Goal: Task Accomplishment & Management: Manage account settings

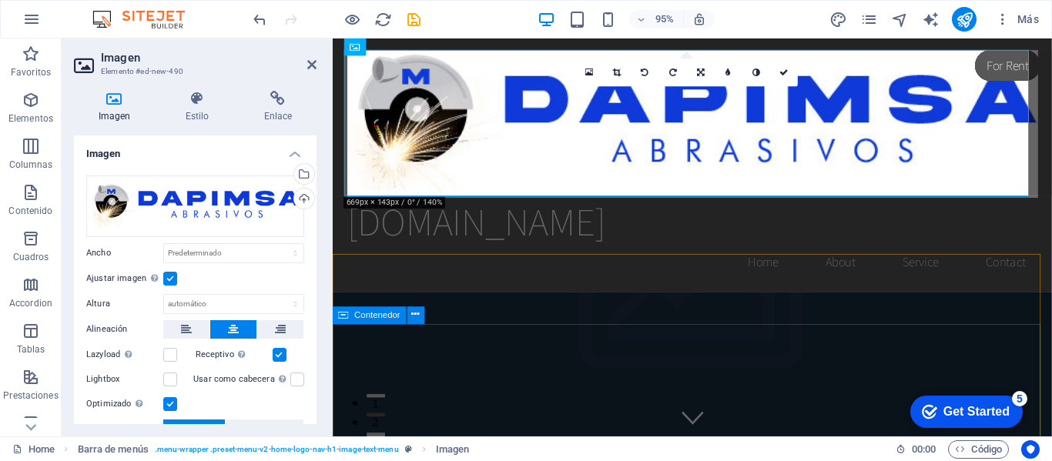
drag, startPoint x: 333, startPoint y: 39, endPoint x: 415, endPoint y: 356, distance: 328.0
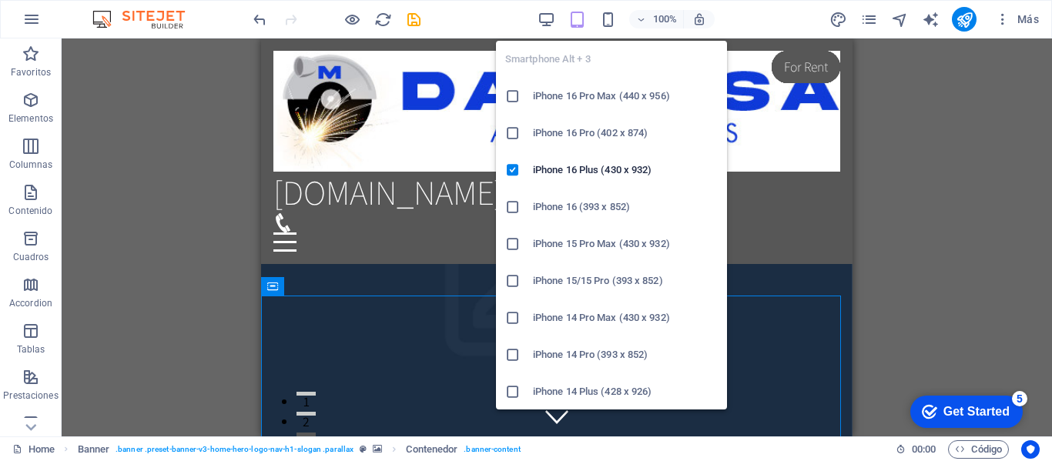
drag, startPoint x: 609, startPoint y: 24, endPoint x: 604, endPoint y: 35, distance: 12.8
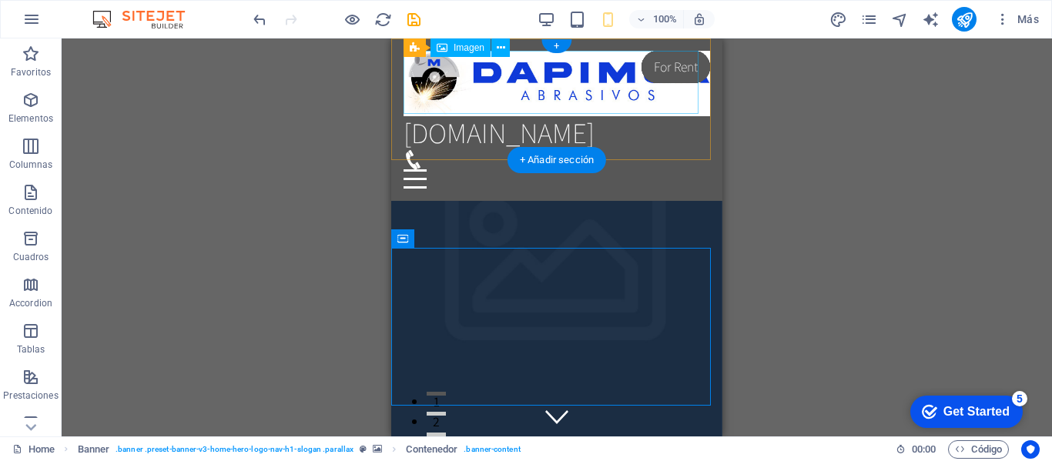
click at [559, 96] on figure at bounding box center [557, 83] width 307 height 65
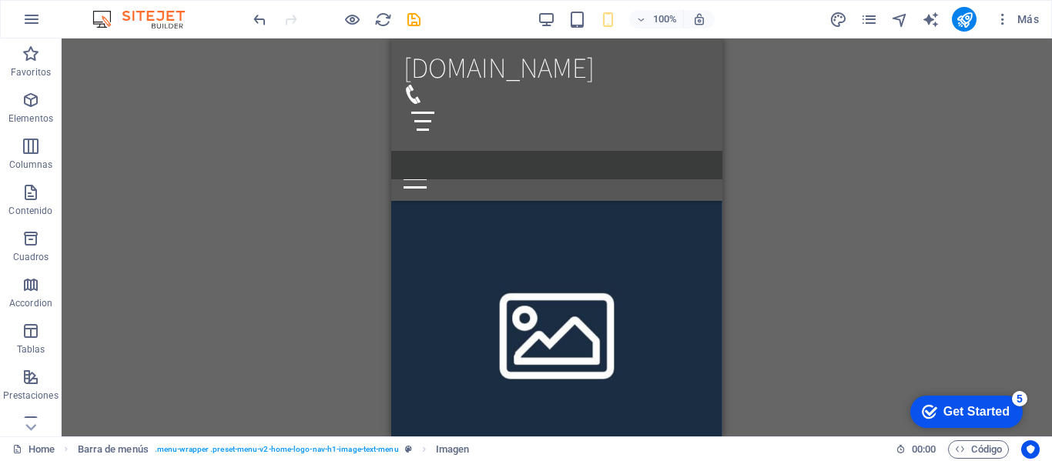
scroll to position [847, 0]
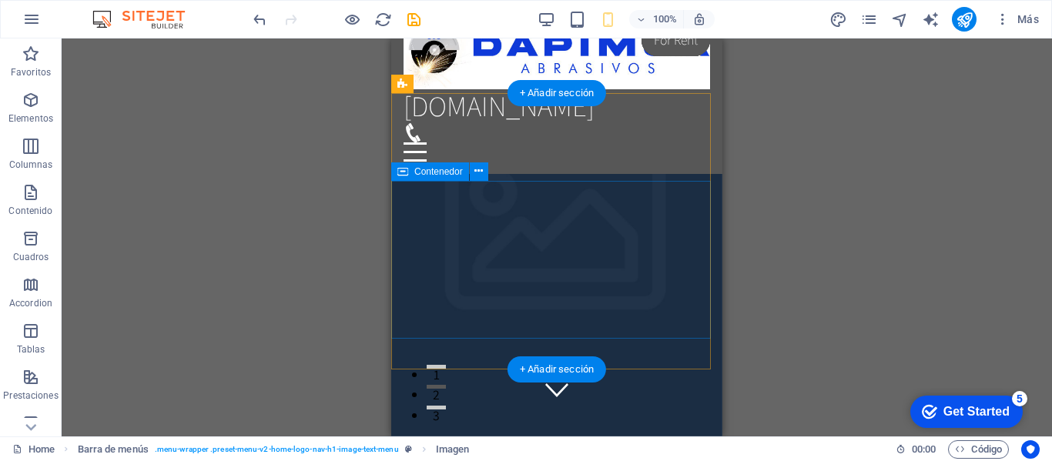
scroll to position [0, 0]
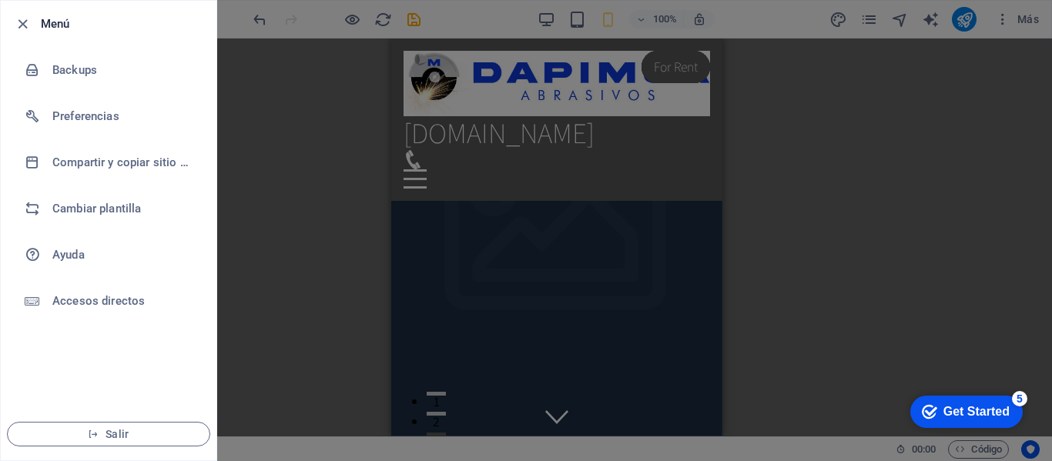
drag, startPoint x: 309, startPoint y: 160, endPoint x: 312, endPoint y: 147, distance: 13.5
click at [309, 159] on div at bounding box center [526, 230] width 1052 height 461
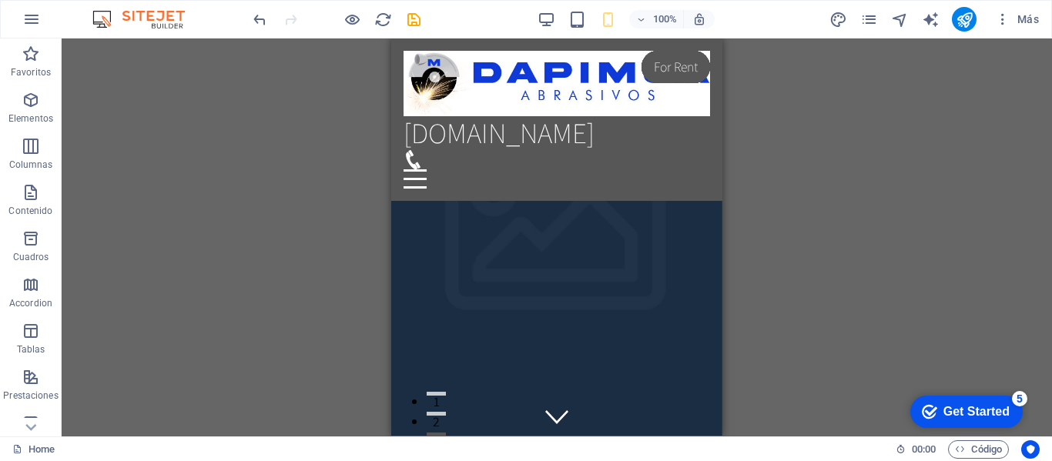
click at [162, 22] on img at bounding box center [147, 19] width 116 height 18
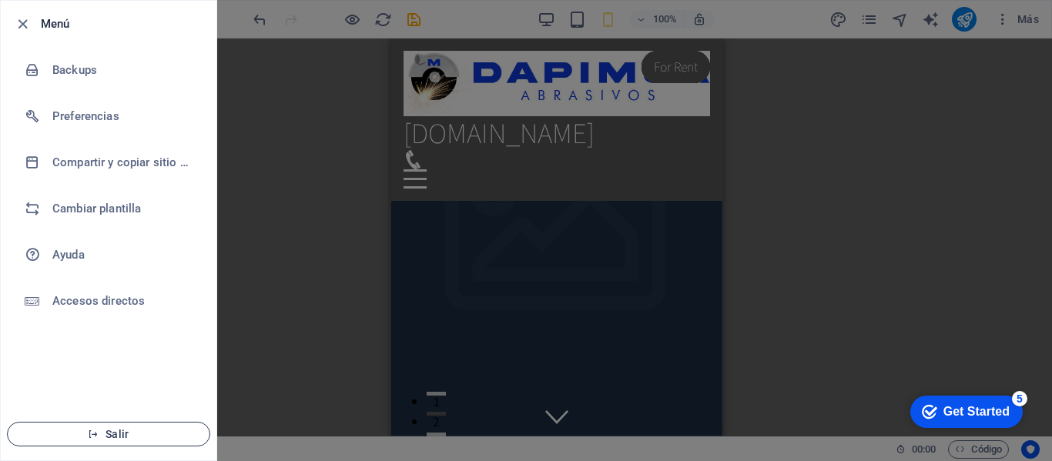
click at [105, 434] on span "Salir" at bounding box center [108, 434] width 177 height 12
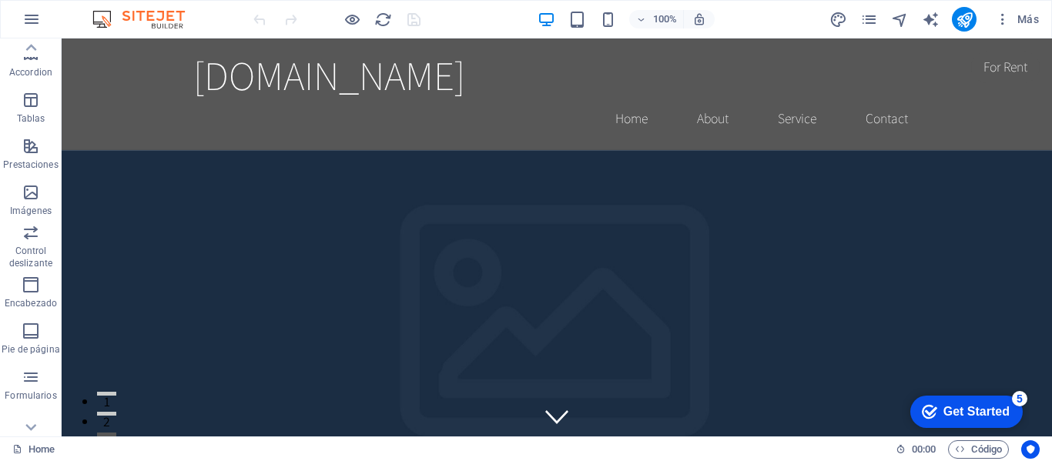
scroll to position [295, 0]
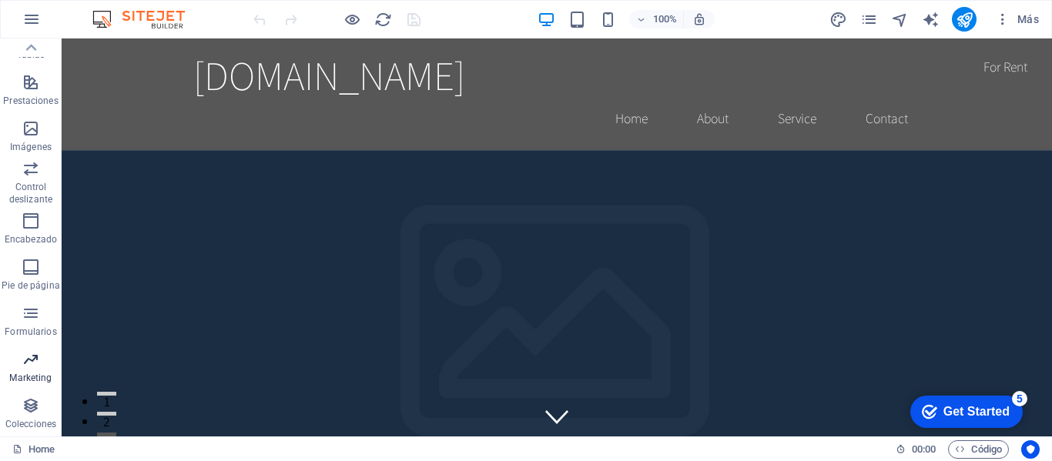
click at [44, 361] on span "Marketing" at bounding box center [31, 369] width 62 height 37
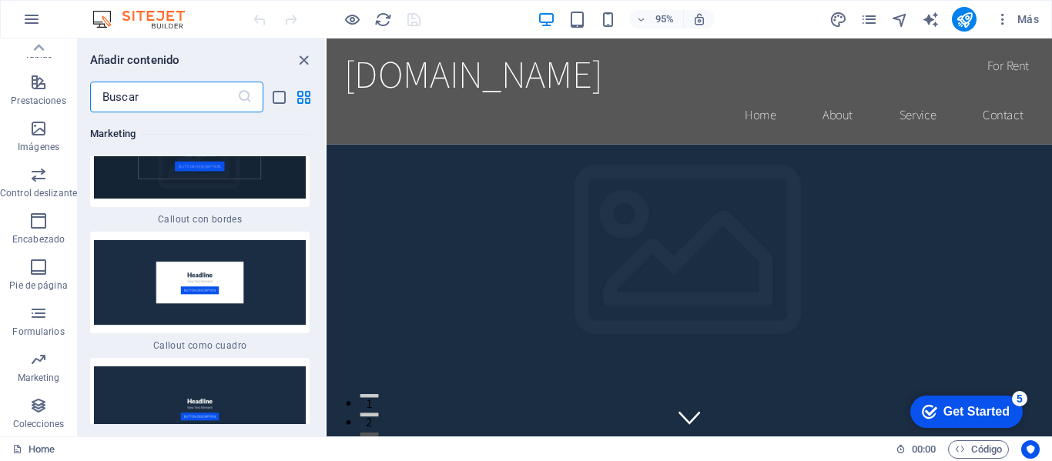
scroll to position [24020, 0]
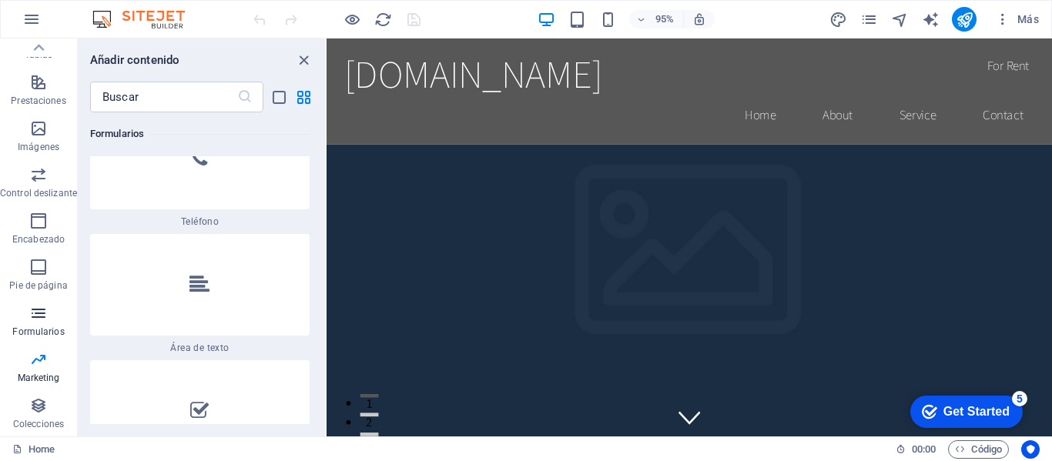
click at [45, 321] on icon "button" at bounding box center [38, 313] width 18 height 18
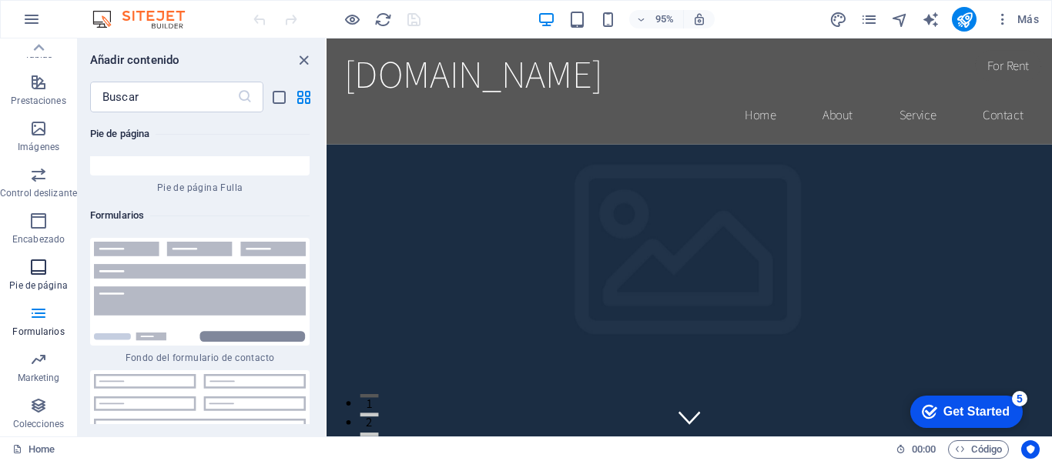
click at [41, 277] on span "Pie de página" at bounding box center [38, 276] width 77 height 37
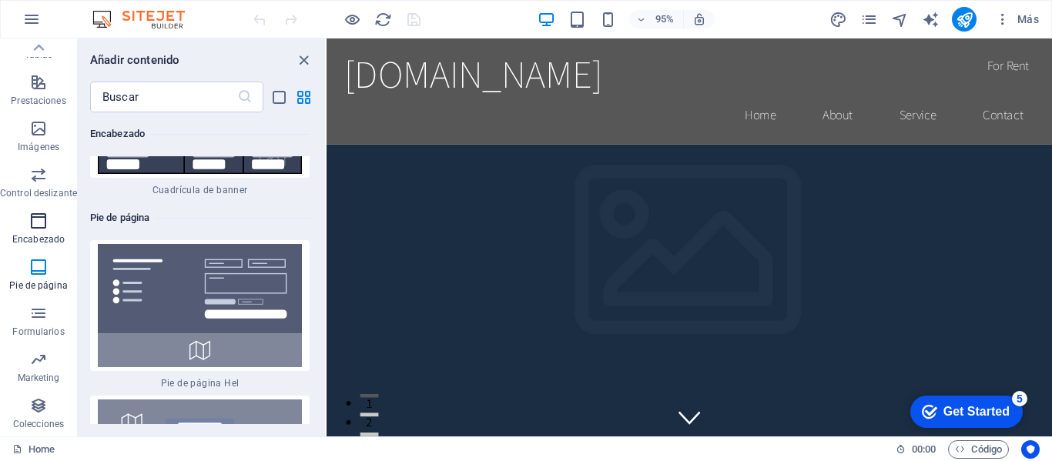
click at [43, 217] on icon "button" at bounding box center [38, 221] width 18 height 18
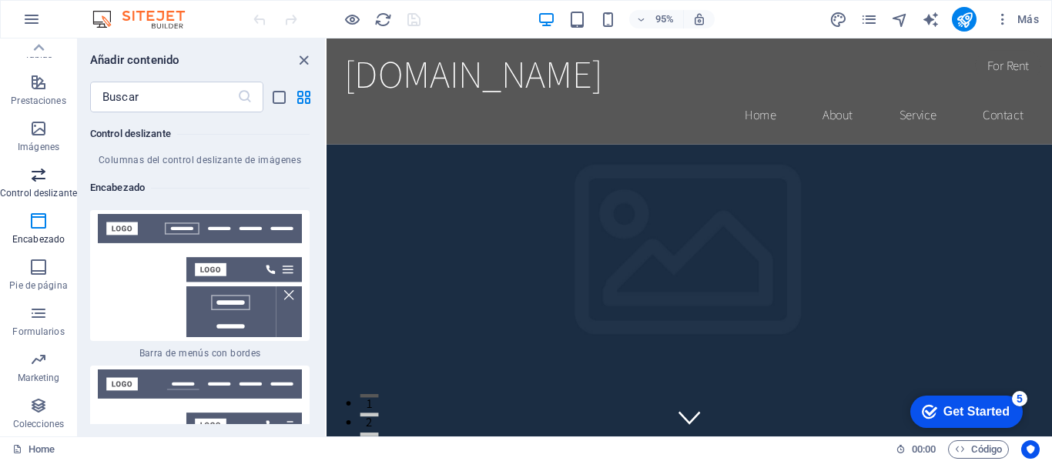
click at [39, 174] on icon "button" at bounding box center [38, 175] width 18 height 18
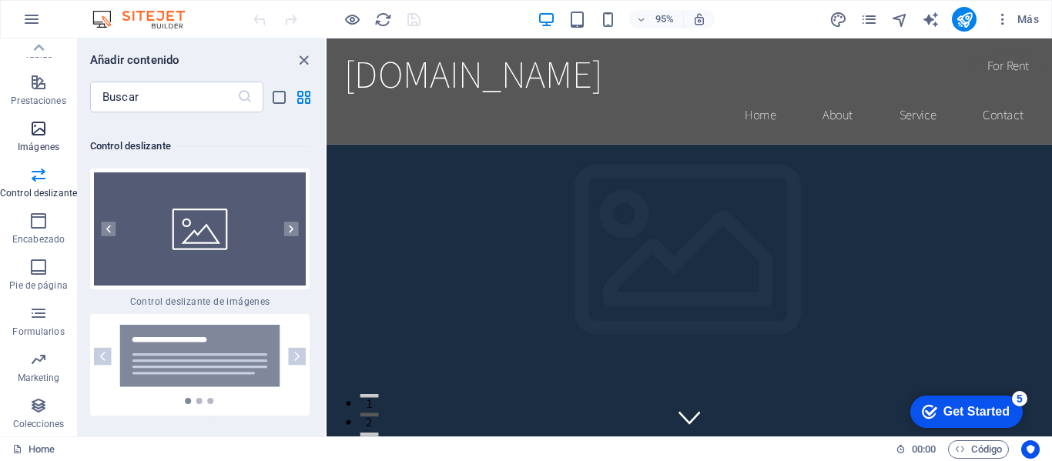
click at [35, 121] on icon "button" at bounding box center [38, 128] width 18 height 18
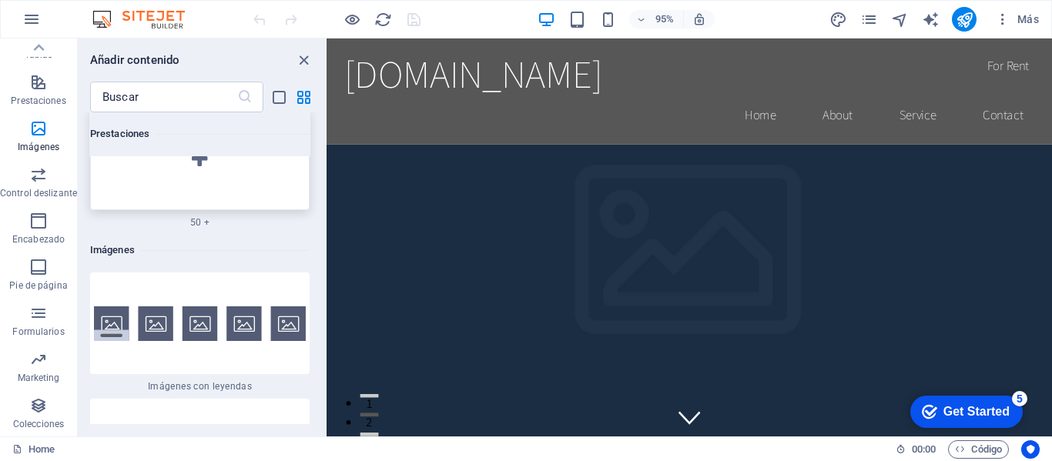
scroll to position [15229, 0]
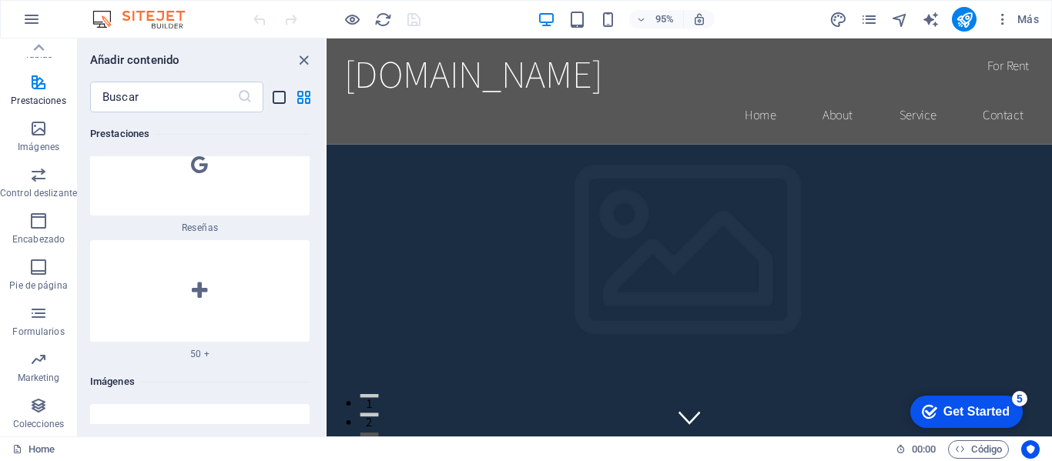
click at [277, 99] on icon "list-view" at bounding box center [279, 98] width 18 height 18
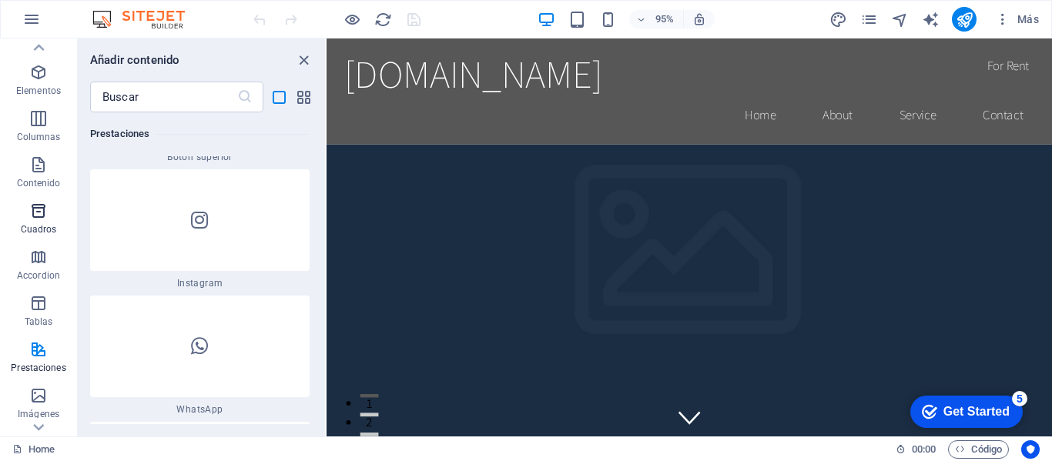
scroll to position [0, 0]
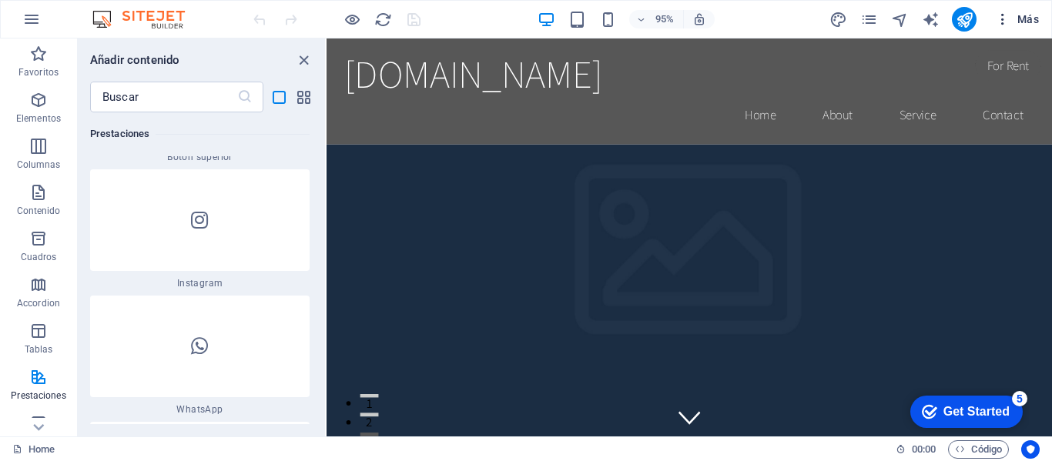
click at [0, 0] on span "Más" at bounding box center [0, 0] width 0 height 0
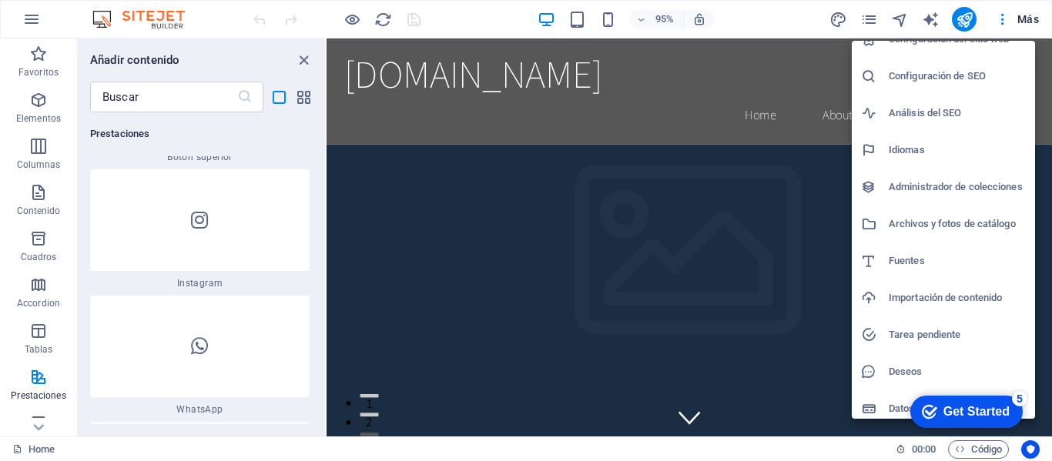
scroll to position [29, 0]
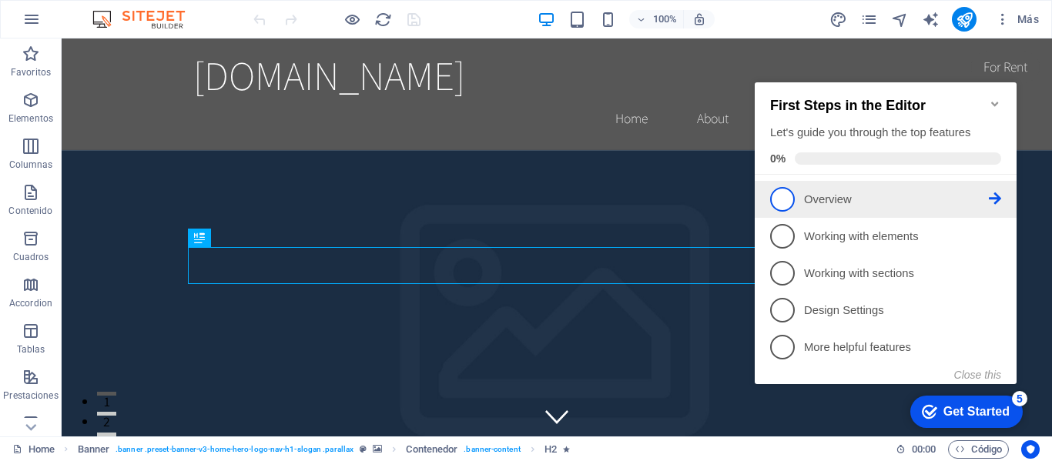
click at [787, 204] on span "1" at bounding box center [782, 199] width 25 height 25
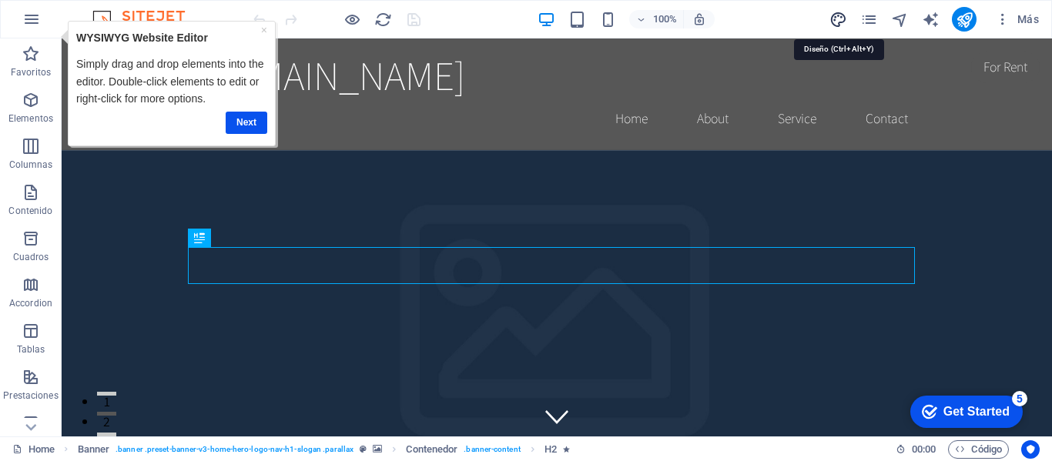
select select "rem"
select select "200"
select select "px"
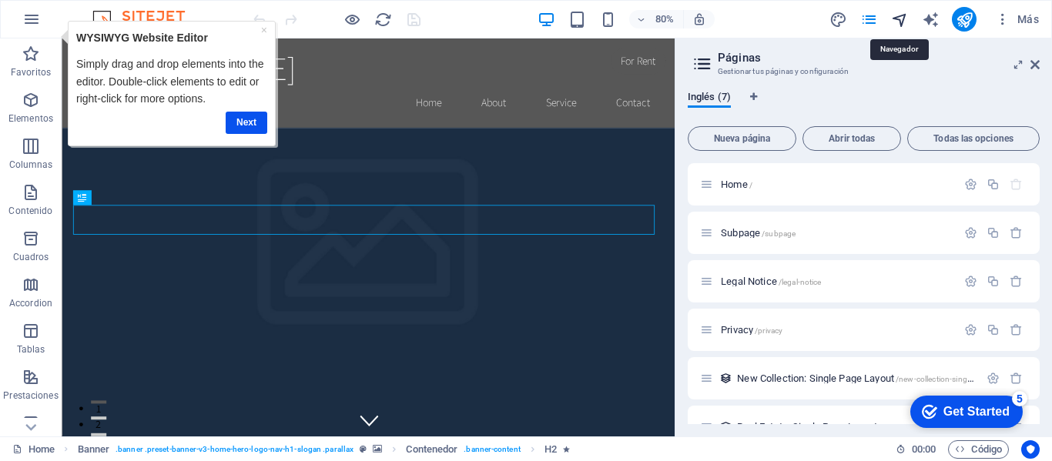
click at [901, 24] on icon "navigator" at bounding box center [900, 20] width 18 height 18
click at [901, 19] on icon "navigator" at bounding box center [900, 20] width 18 height 18
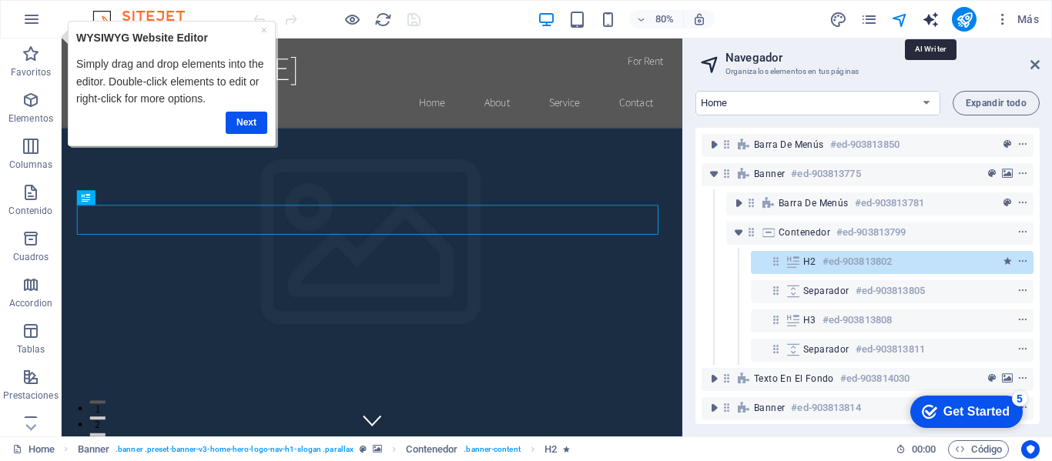
click at [937, 21] on icon "text_generator" at bounding box center [931, 20] width 18 height 18
select select "English"
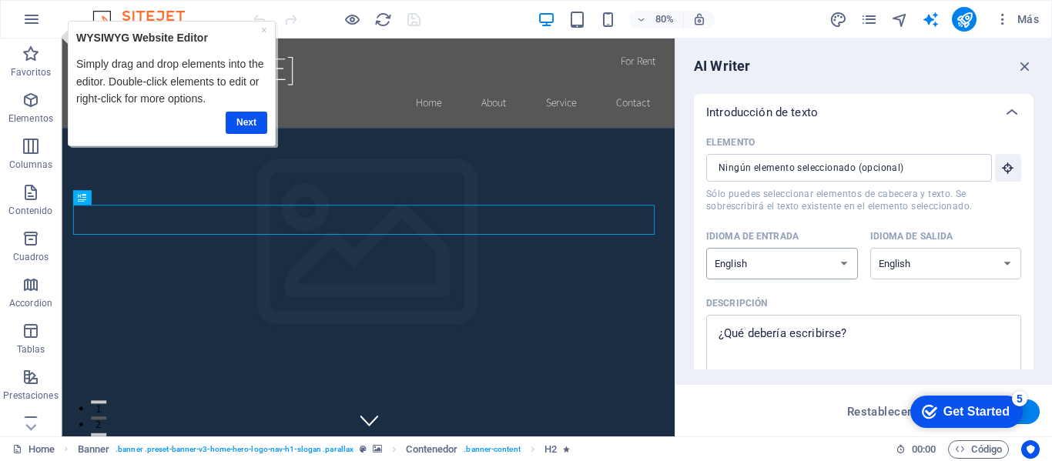
click at [843, 262] on select "Albanian Arabic Armenian Awadhi Azerbaijani Bashkir Basque Belarusian Bengali B…" at bounding box center [782, 264] width 152 height 32
select select "Spanish"
click at [706, 248] on select "Albanian Arabic Armenian Awadhi Azerbaijani Bashkir Basque Belarusian Bengali B…" at bounding box center [782, 264] width 152 height 32
click at [948, 259] on select "Albanian Arabic Armenian Awadhi Azerbaijani Bashkir Basque Belarusian Bengali B…" at bounding box center [947, 264] width 152 height 32
select select "Spanish"
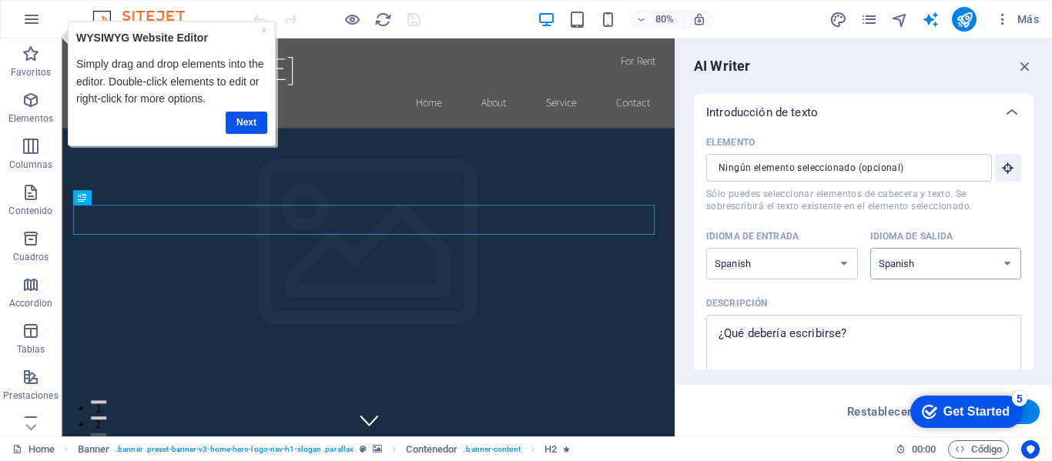
click at [871, 248] on select "Albanian Arabic Armenian Awadhi Azerbaijani Bashkir Basque Belarusian Bengali B…" at bounding box center [947, 264] width 152 height 32
click at [253, 122] on link "Next" at bounding box center [246, 123] width 42 height 22
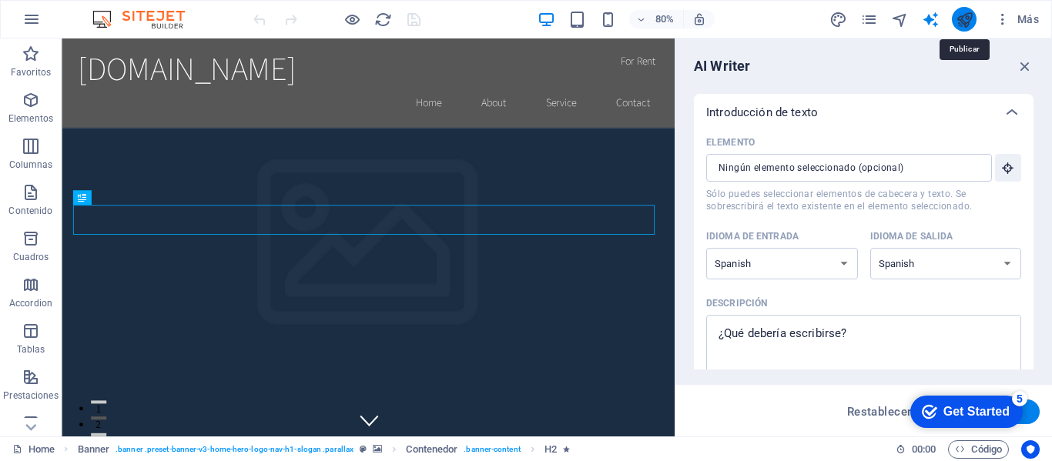
click at [0, 0] on icon "publish" at bounding box center [0, 0] width 0 height 0
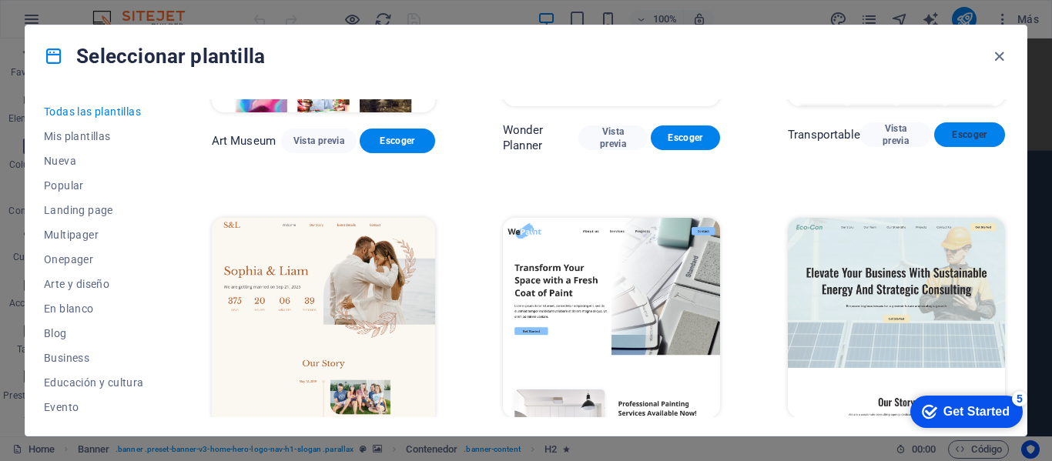
scroll to position [649, 0]
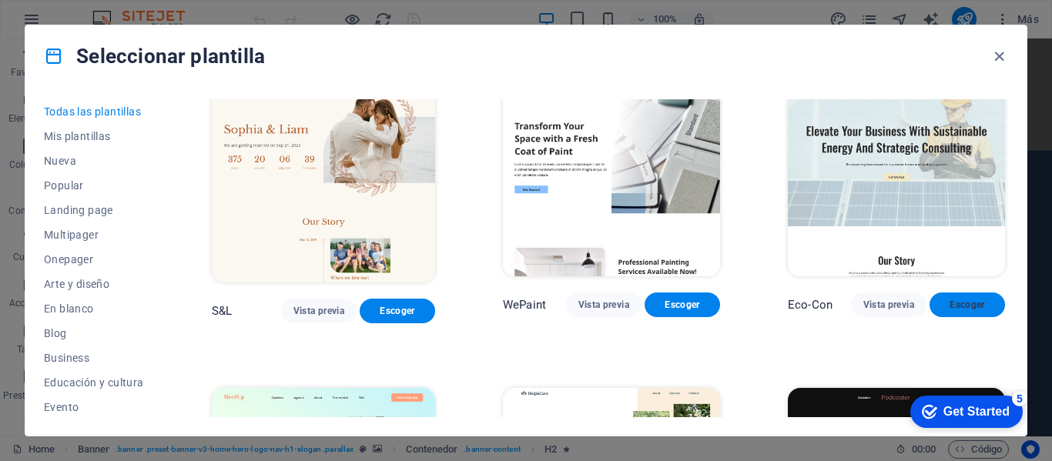
click at [0, 0] on span "Escoger" at bounding box center [0, 0] width 0 height 0
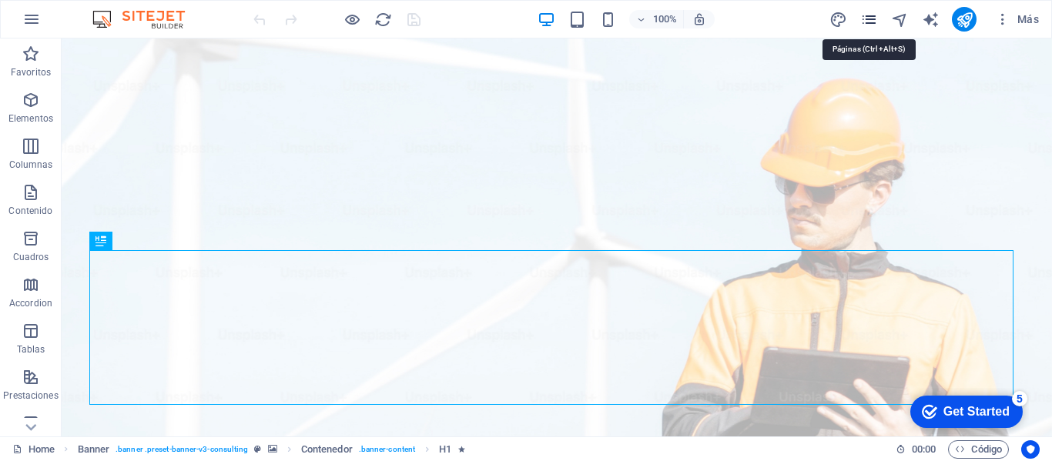
click at [874, 24] on icon "pages" at bounding box center [870, 20] width 18 height 18
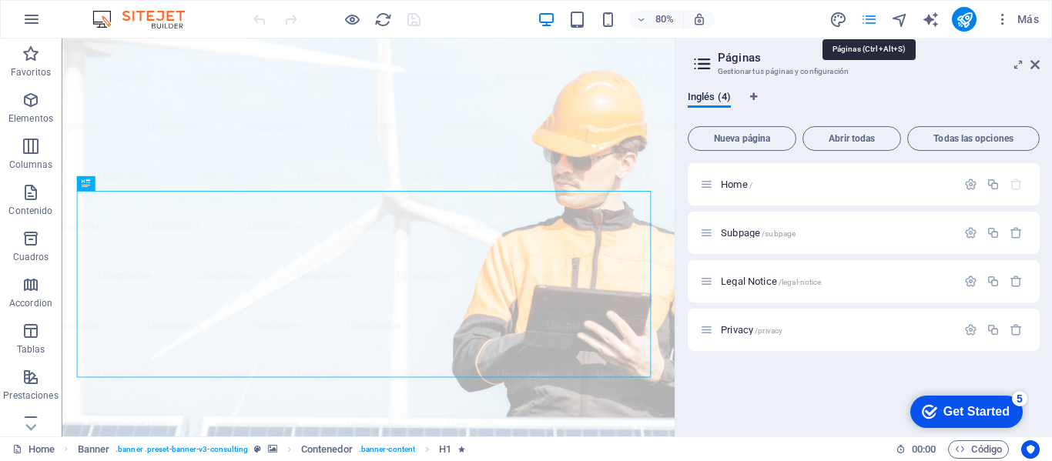
click at [874, 24] on icon "pages" at bounding box center [870, 20] width 18 height 18
select select "px"
select select "400"
select select "px"
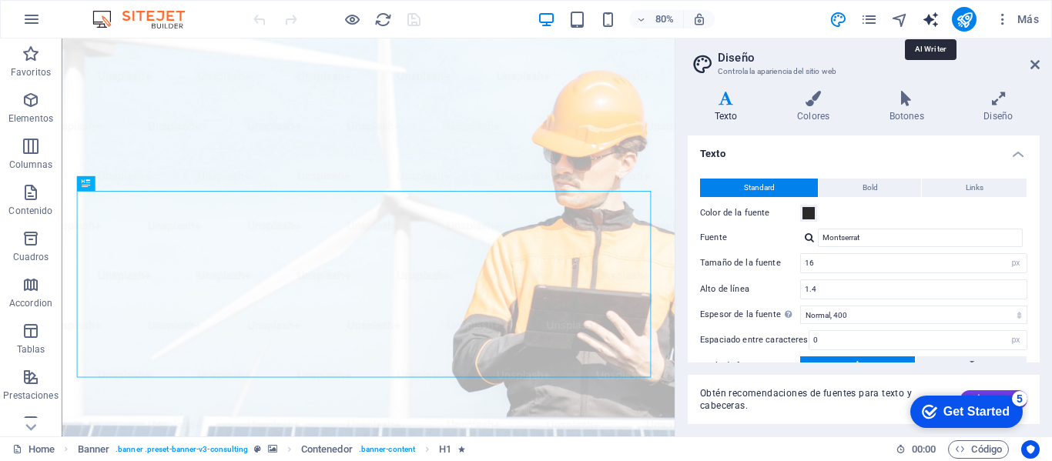
select select "English"
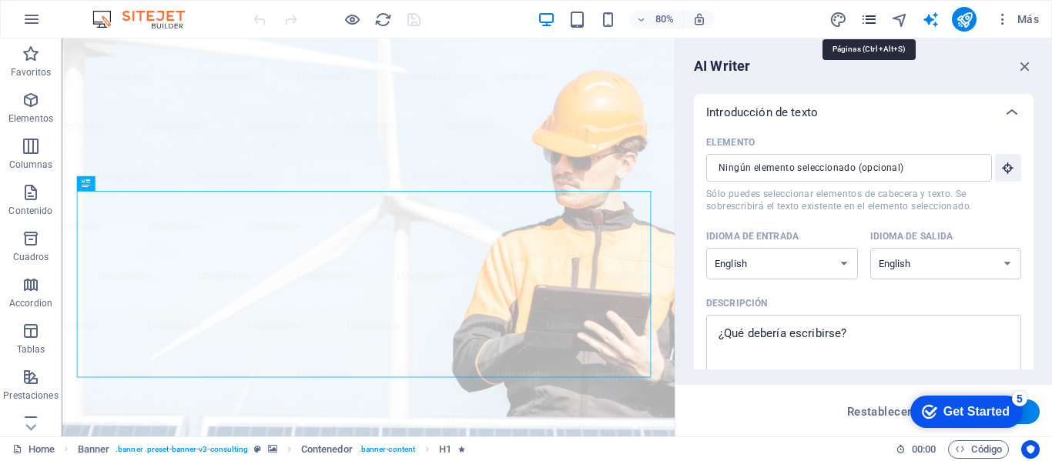
click at [874, 21] on icon "pages" at bounding box center [870, 20] width 18 height 18
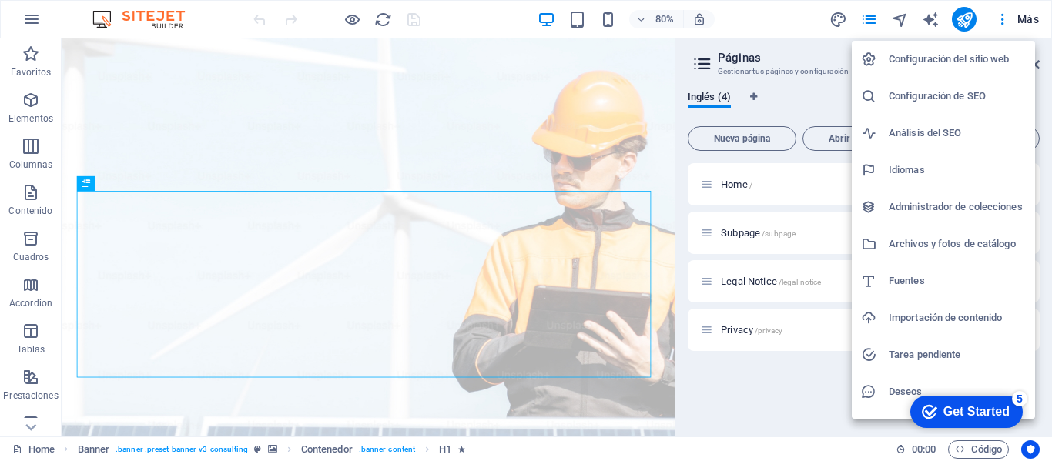
click at [985, 64] on h6 "Configuración del sitio web" at bounding box center [957, 59] width 137 height 18
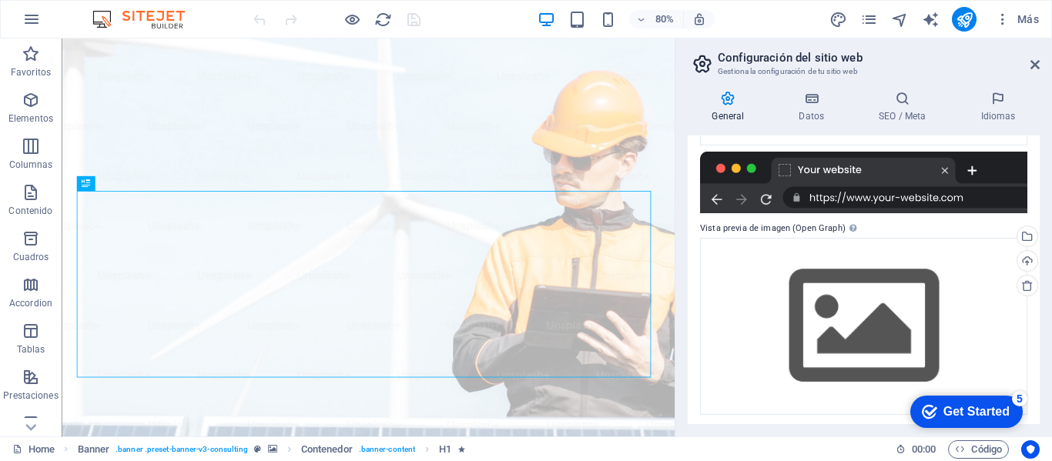
scroll to position [237, 0]
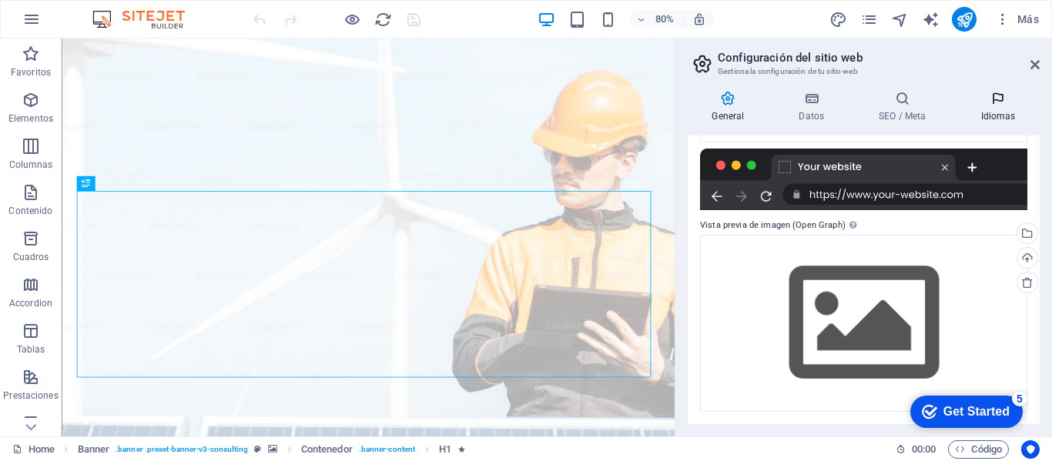
click at [1003, 107] on h4 "Idiomas" at bounding box center [998, 107] width 83 height 32
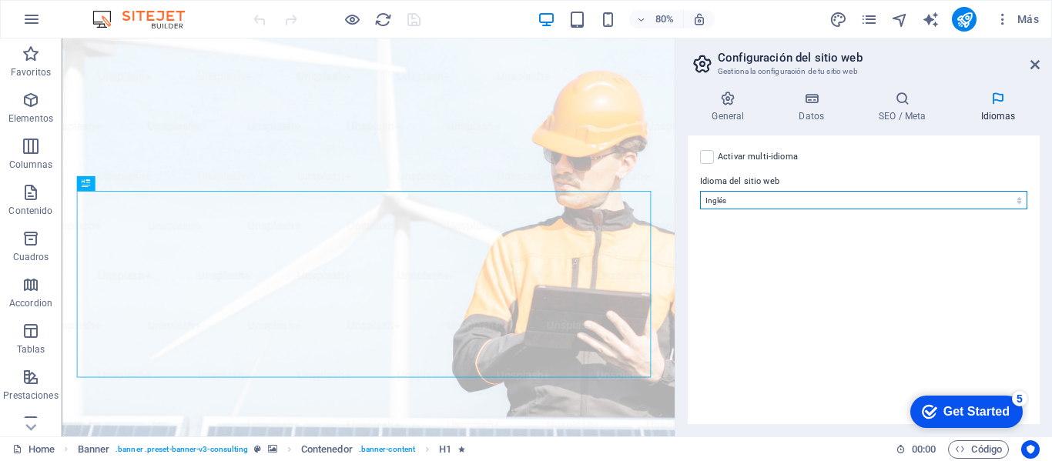
click at [1019, 201] on select "Abkhazian Afar Afrikaans Akan Albanés Alemán Amharic Árabe Aragonese Armenian A…" at bounding box center [863, 200] width 327 height 18
select select "44"
click at [700, 191] on select "Abkhazian Afar Afrikaans Akan Albanés Alemán Amharic Árabe Aragonese Armenian A…" at bounding box center [863, 200] width 327 height 18
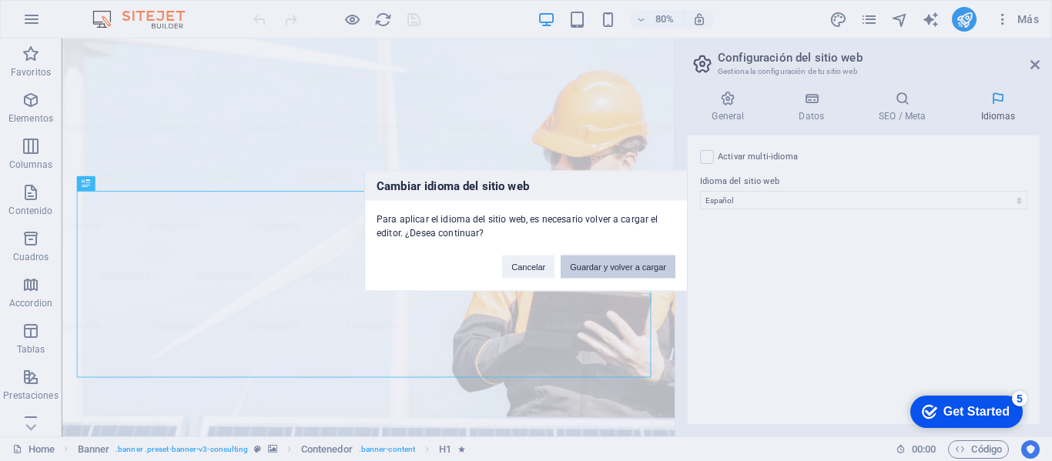
click at [645, 267] on button "Guardar y volver a cargar" at bounding box center [618, 266] width 115 height 23
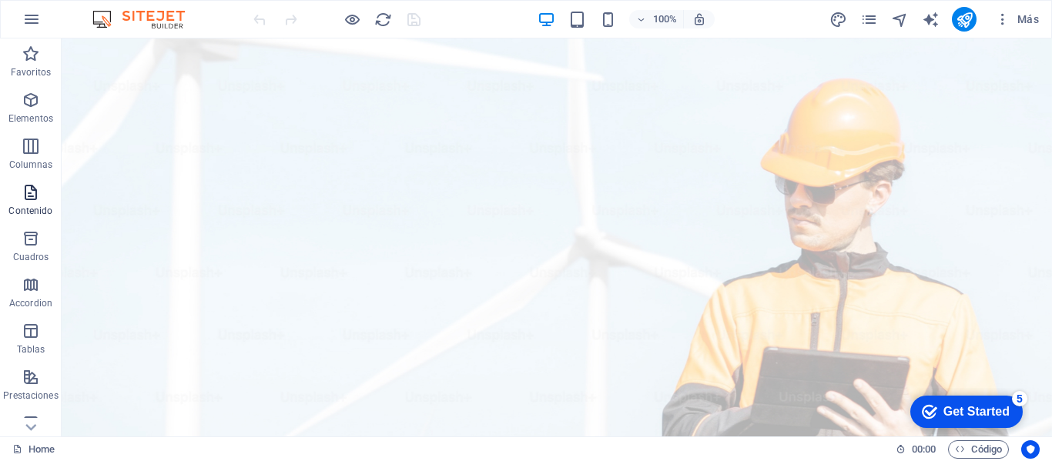
click at [32, 193] on icon "button" at bounding box center [31, 192] width 18 height 18
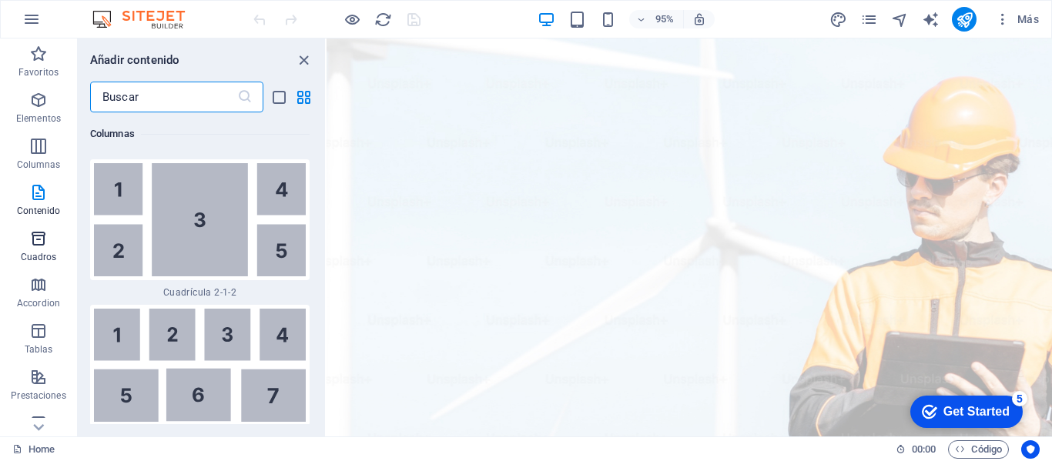
scroll to position [5226, 0]
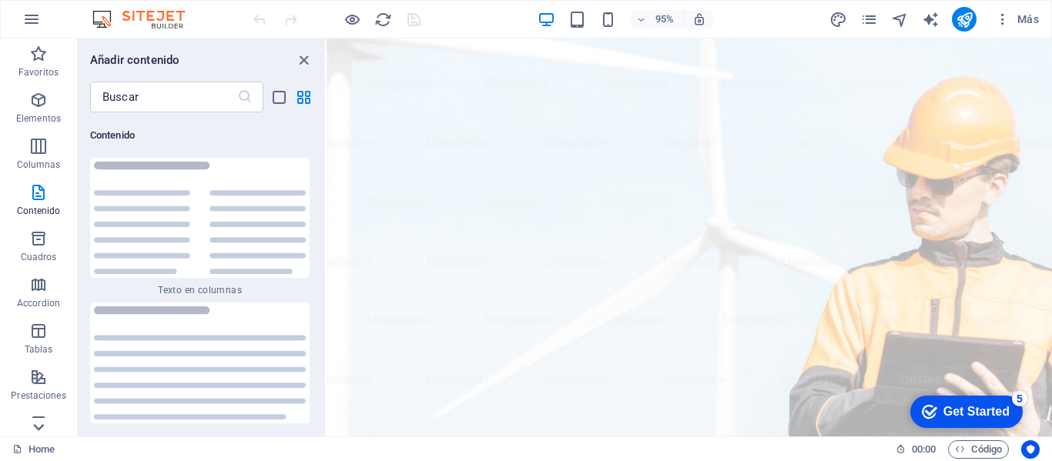
click at [40, 421] on icon at bounding box center [39, 428] width 22 height 22
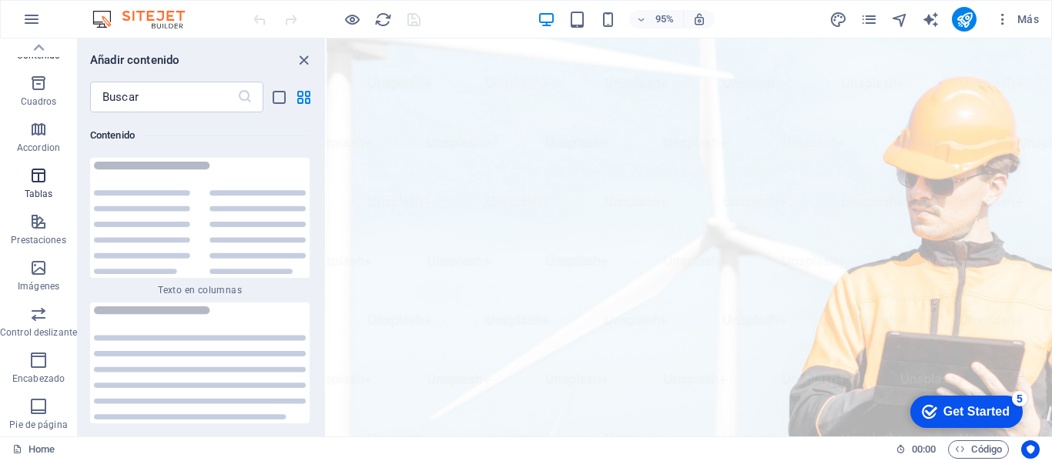
scroll to position [0, 0]
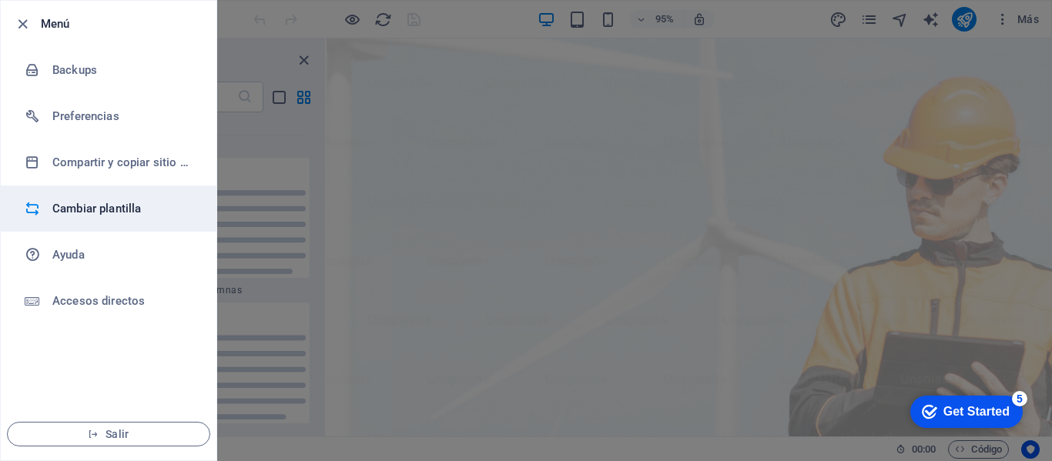
click at [82, 203] on h6 "Cambiar plantilla" at bounding box center [123, 209] width 143 height 18
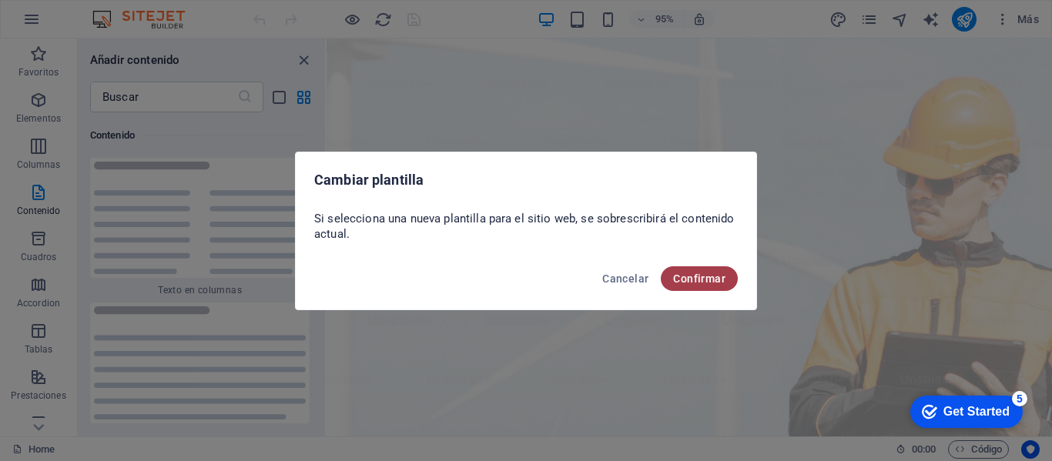
click at [700, 277] on span "Confirmar" at bounding box center [699, 279] width 52 height 12
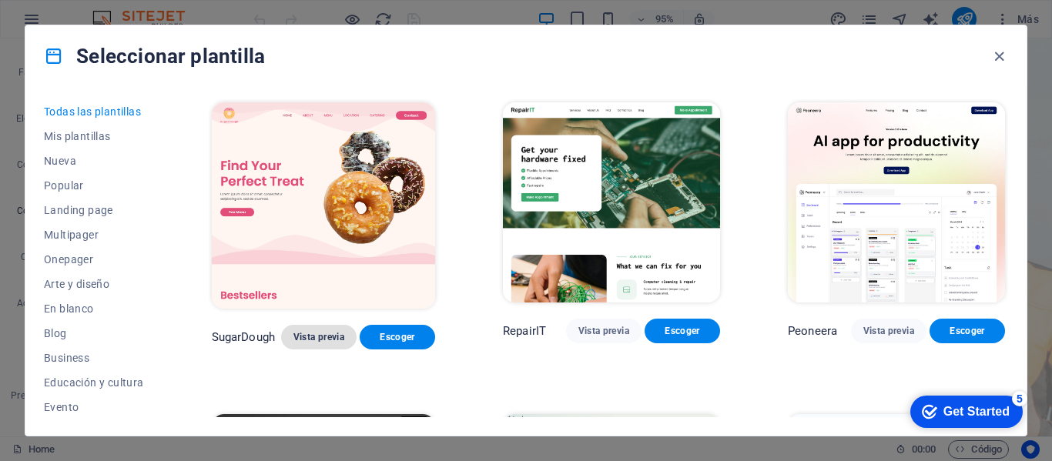
click at [314, 331] on span "Vista previa" at bounding box center [319, 337] width 51 height 12
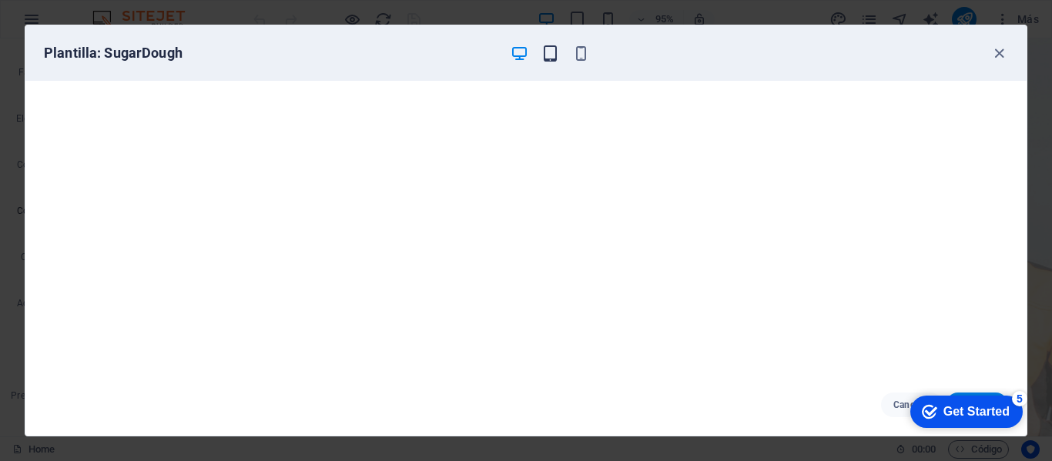
click at [549, 52] on icon "button" at bounding box center [551, 54] width 18 height 18
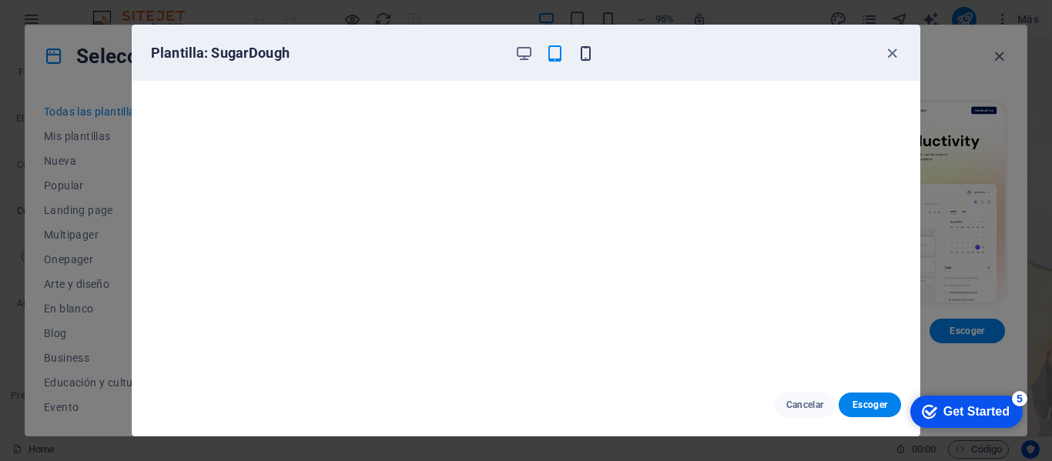
click at [586, 51] on icon "button" at bounding box center [586, 54] width 18 height 18
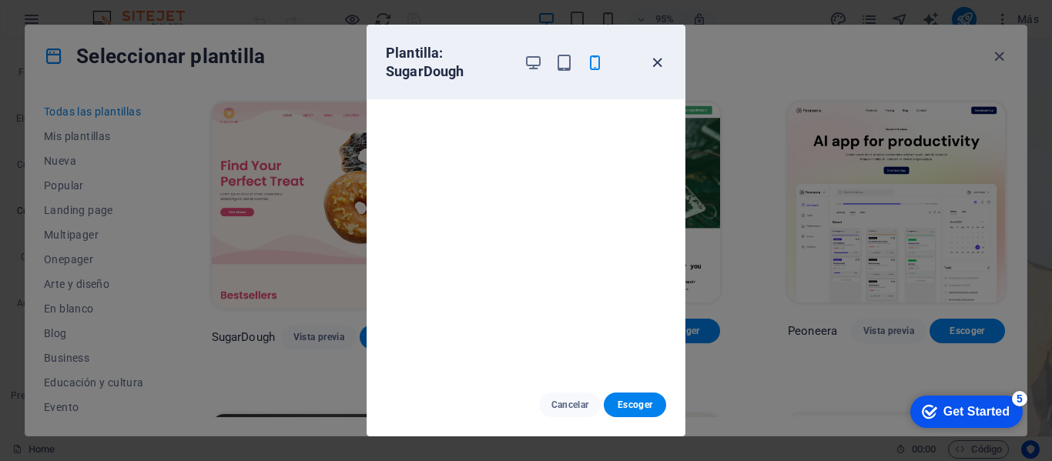
click at [661, 62] on icon "button" at bounding box center [658, 63] width 18 height 18
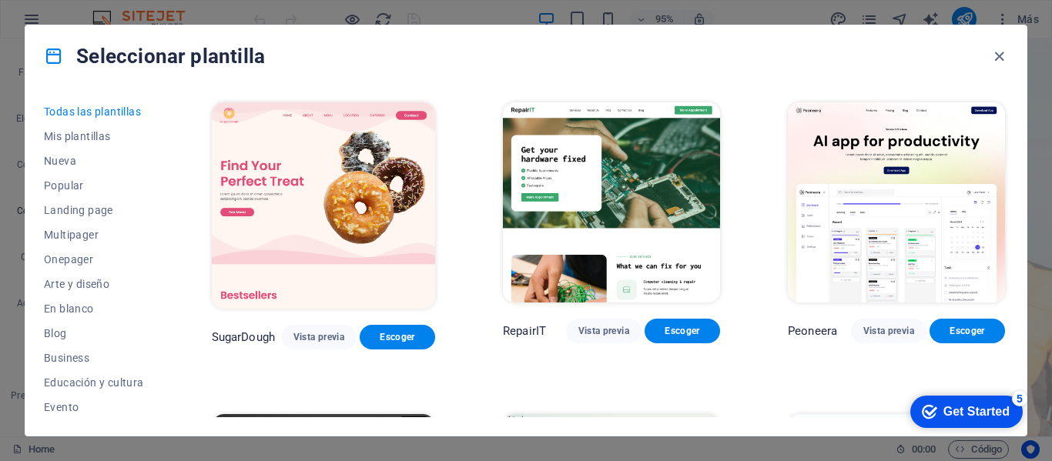
click at [642, 175] on img at bounding box center [611, 202] width 217 height 200
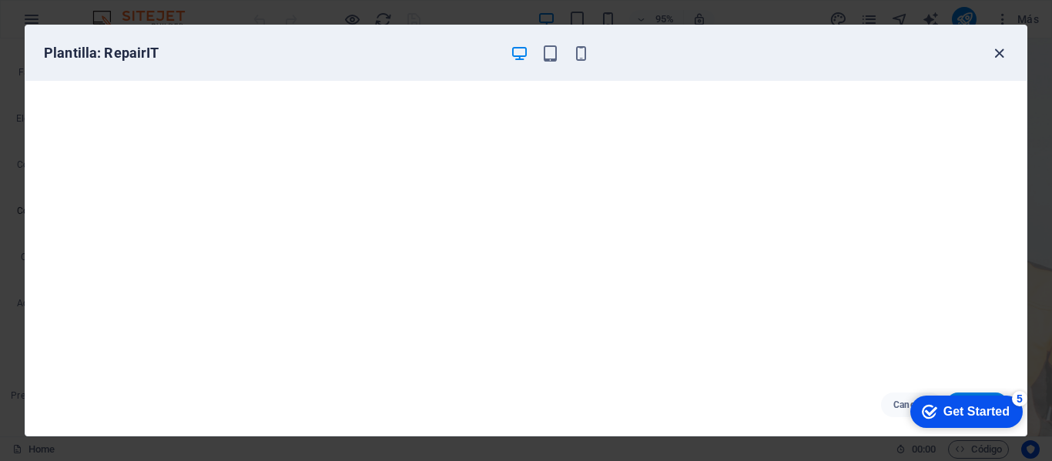
click at [995, 55] on icon "button" at bounding box center [1000, 54] width 18 height 18
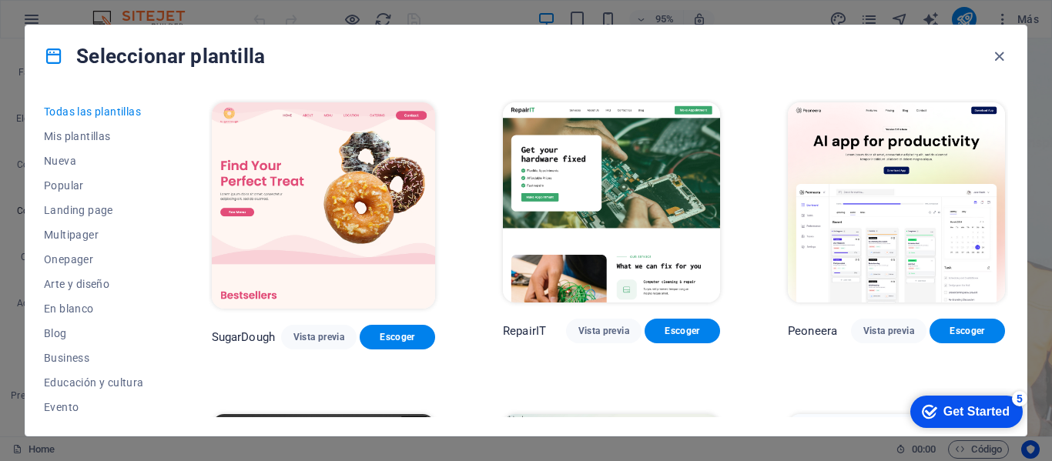
click at [931, 165] on img at bounding box center [896, 202] width 217 height 200
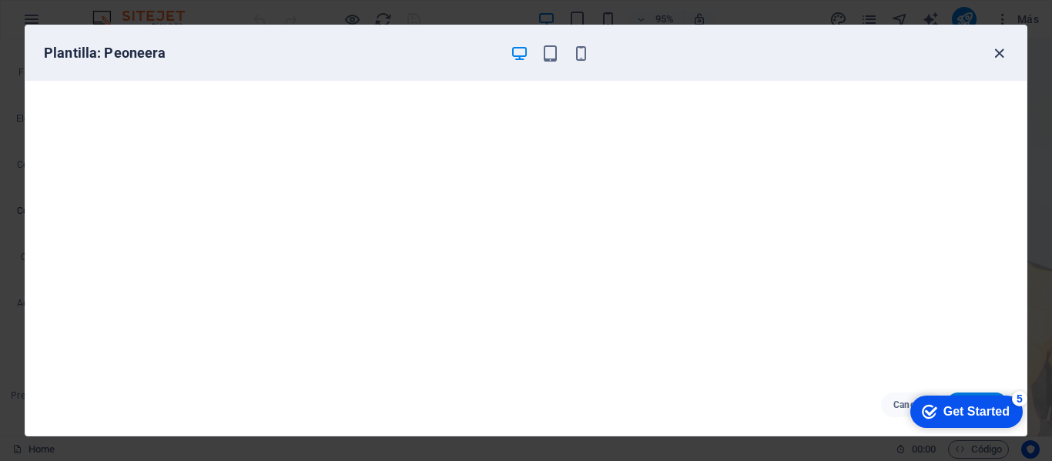
click at [999, 52] on icon "button" at bounding box center [1000, 54] width 18 height 18
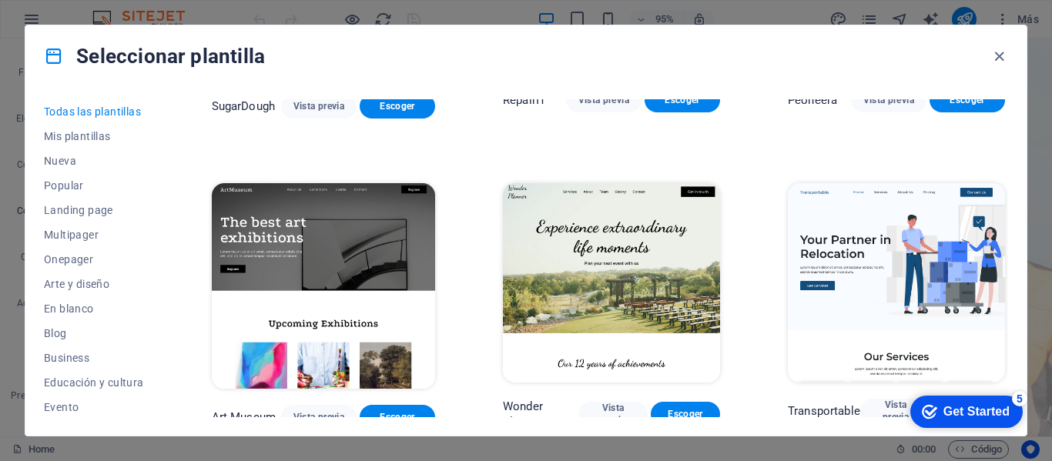
scroll to position [308, 0]
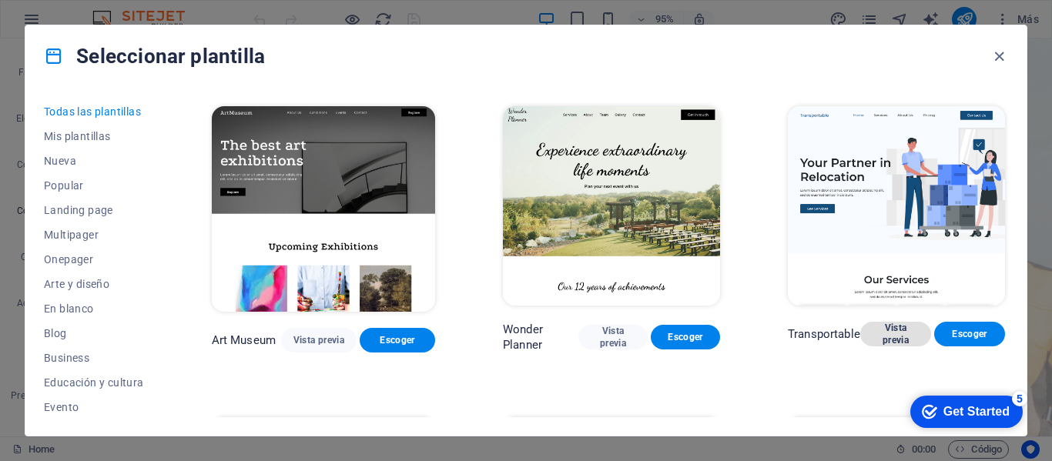
click at [884, 327] on span "Vista previa" at bounding box center [896, 334] width 46 height 25
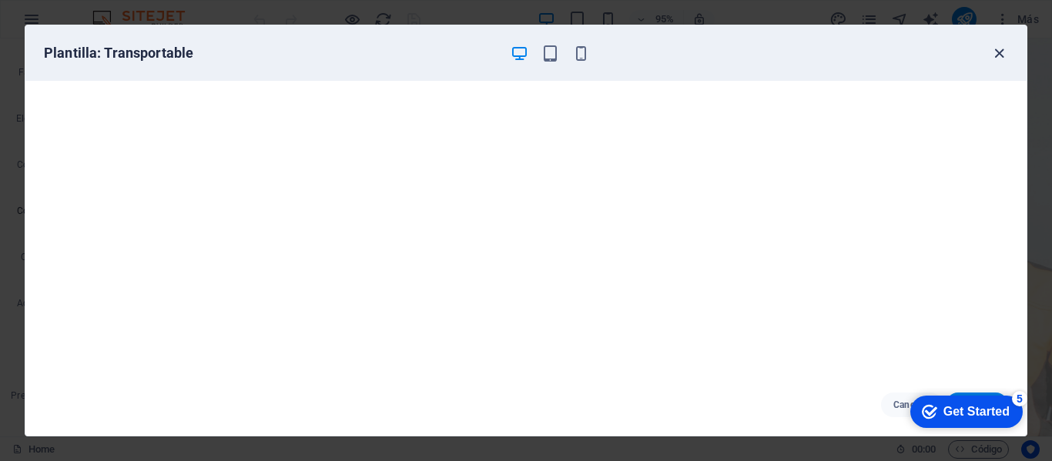
click at [1002, 61] on icon "button" at bounding box center [1000, 54] width 18 height 18
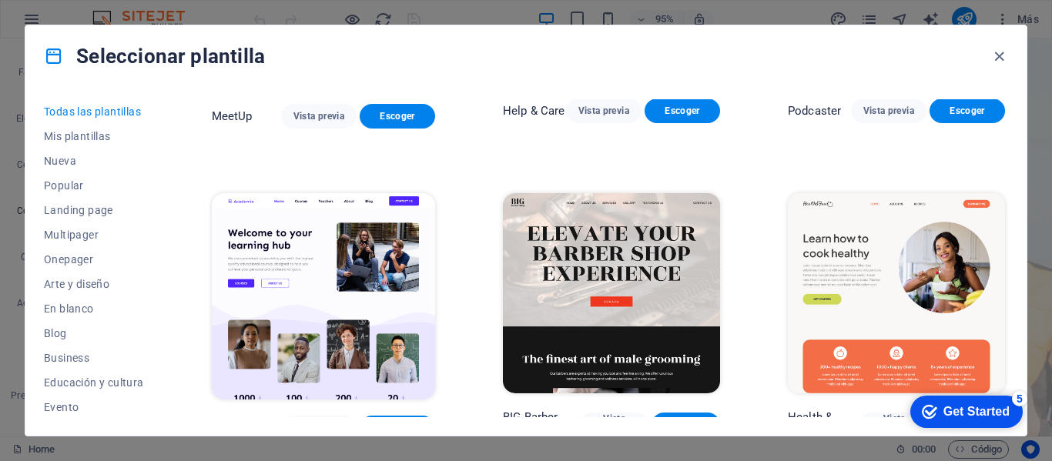
scroll to position [1233, 0]
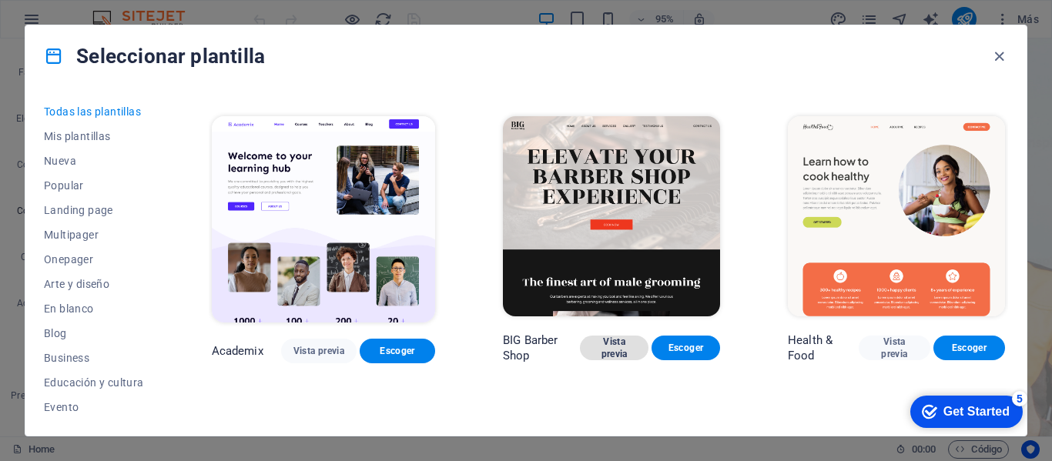
click at [616, 336] on span "Vista previa" at bounding box center [614, 348] width 44 height 25
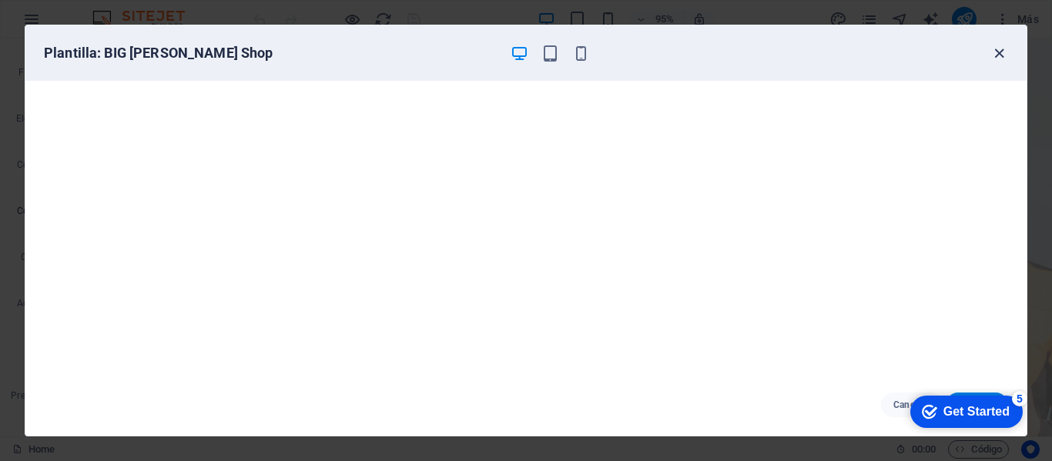
click at [1004, 58] on icon "button" at bounding box center [1000, 54] width 18 height 18
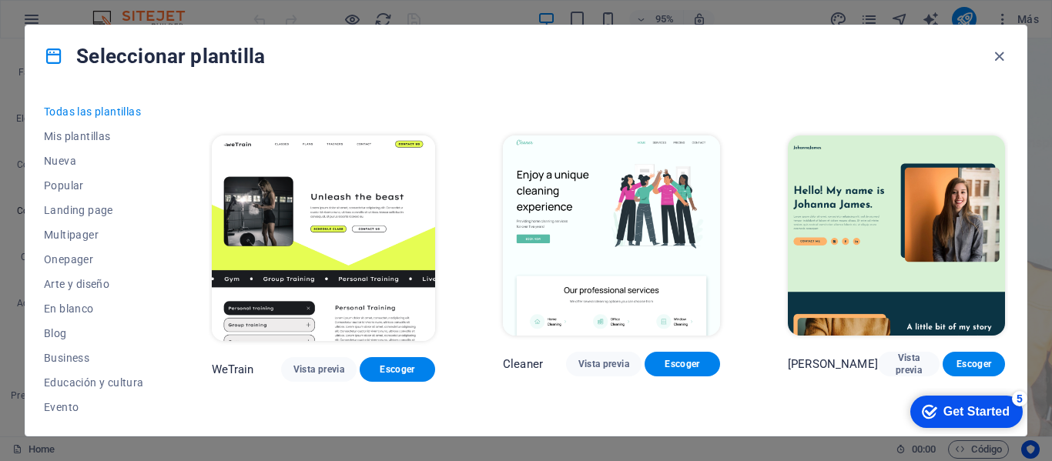
scroll to position [1849, 0]
